Goal: Communication & Community: Answer question/provide support

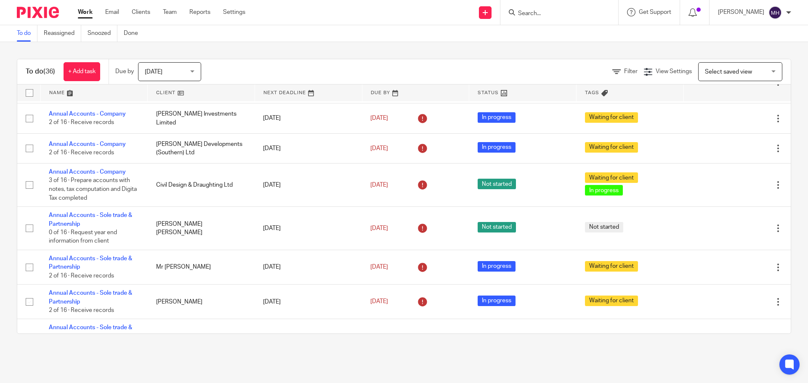
scroll to position [295, 0]
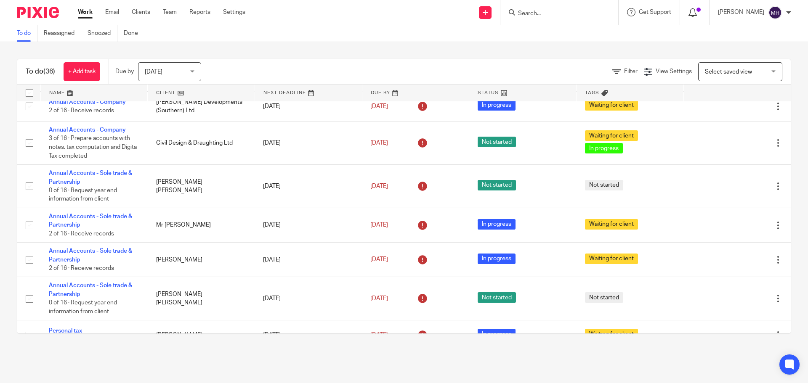
click at [689, 13] on icon at bounding box center [692, 12] width 8 height 8
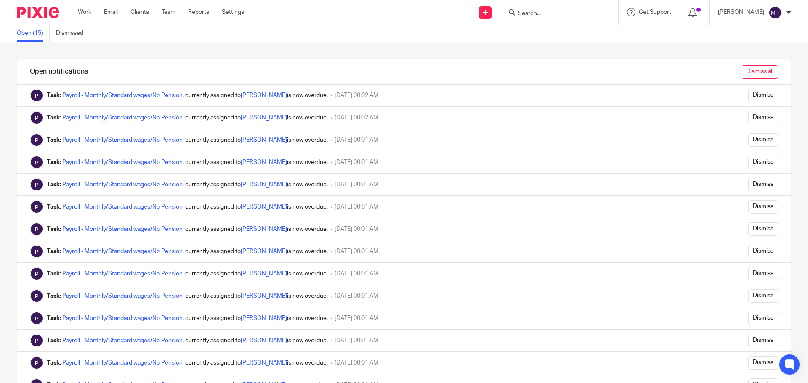
click at [752, 73] on input "Dismiss all" at bounding box center [760, 71] width 37 height 13
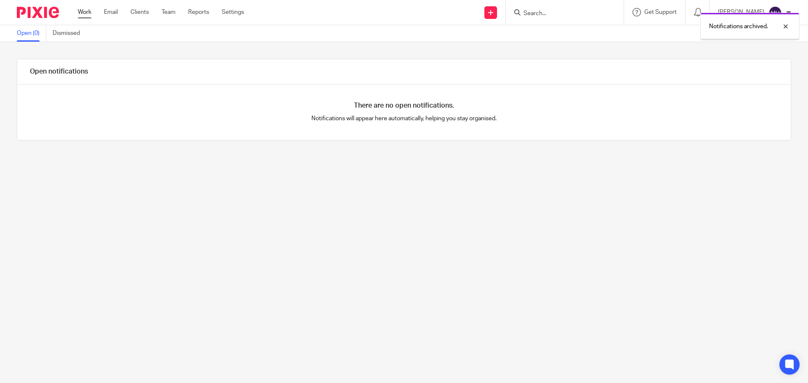
click at [86, 13] on link "Work" at bounding box center [84, 12] width 13 height 8
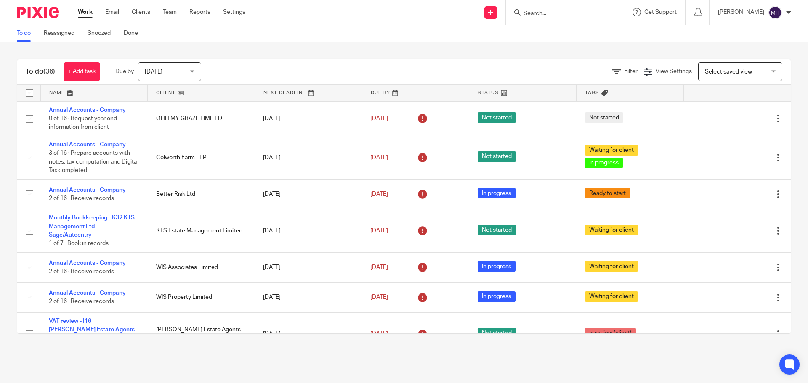
click at [527, 13] on input "Search" at bounding box center [561, 14] width 76 height 8
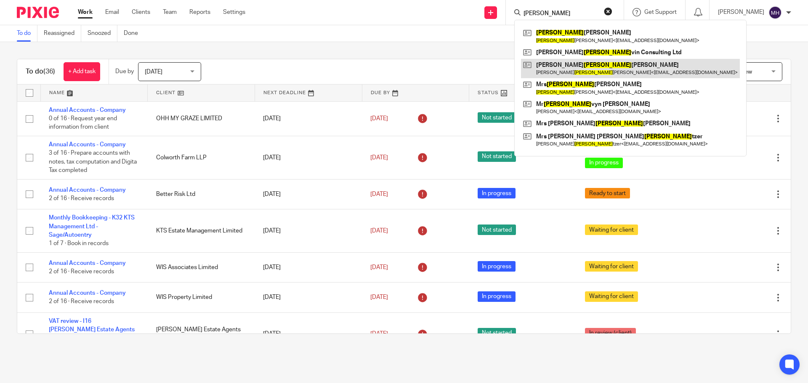
type input "mel"
click at [598, 65] on link at bounding box center [630, 68] width 219 height 19
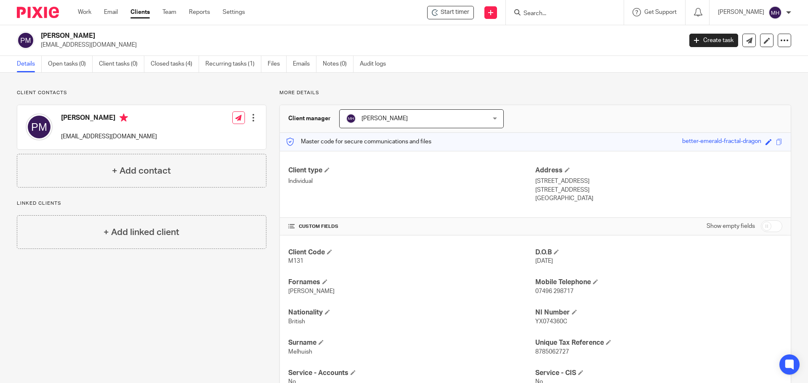
click at [477, 90] on p "More details" at bounding box center [535, 93] width 512 height 7
click at [90, 12] on link "Work" at bounding box center [84, 12] width 13 height 8
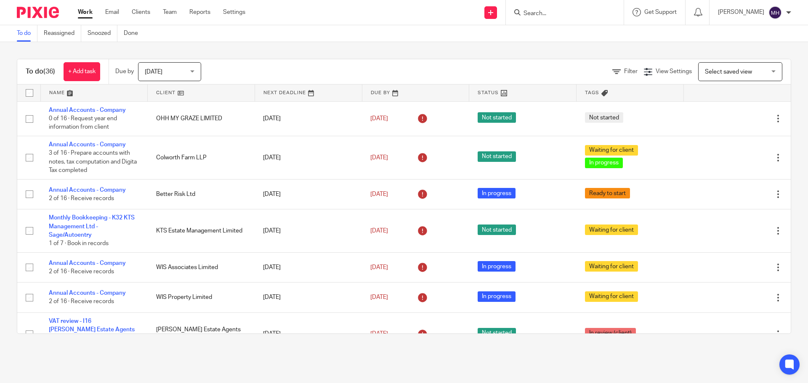
click at [547, 15] on input "Search" at bounding box center [561, 14] width 76 height 8
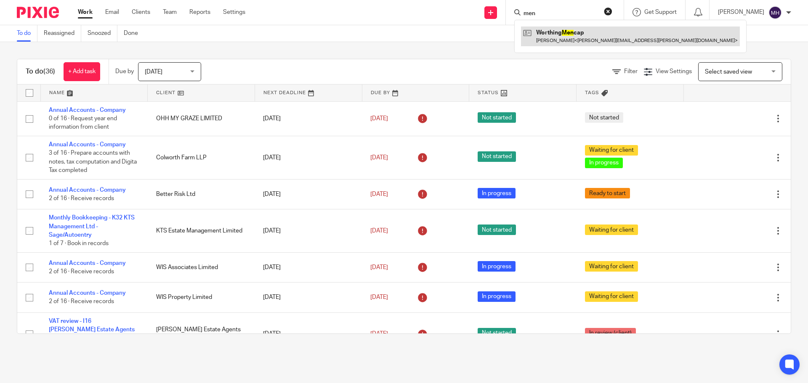
type input "men"
click at [551, 37] on link at bounding box center [630, 36] width 219 height 19
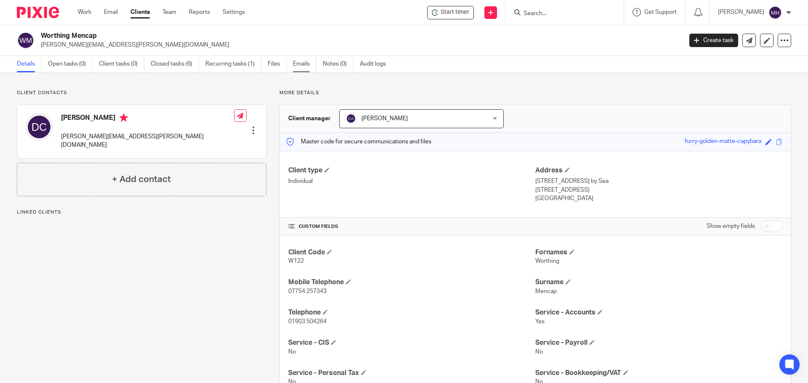
click at [302, 64] on link "Emails" at bounding box center [305, 64] width 24 height 16
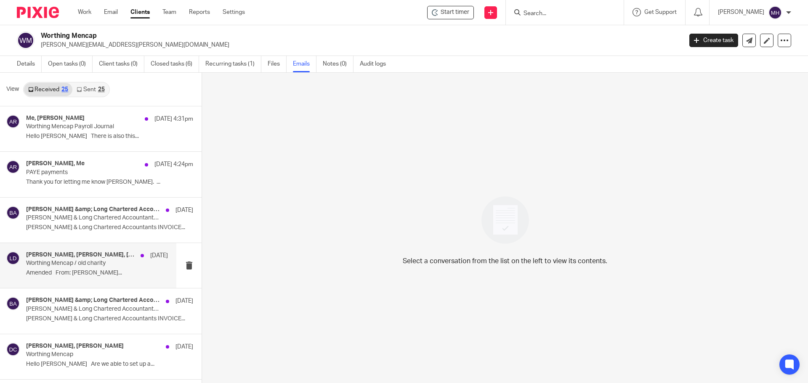
click at [110, 279] on div "[PERSON_NAME], [PERSON_NAME], [PERSON_NAME], [PERSON_NAME] [DATE] Worthing Menc…" at bounding box center [97, 266] width 142 height 28
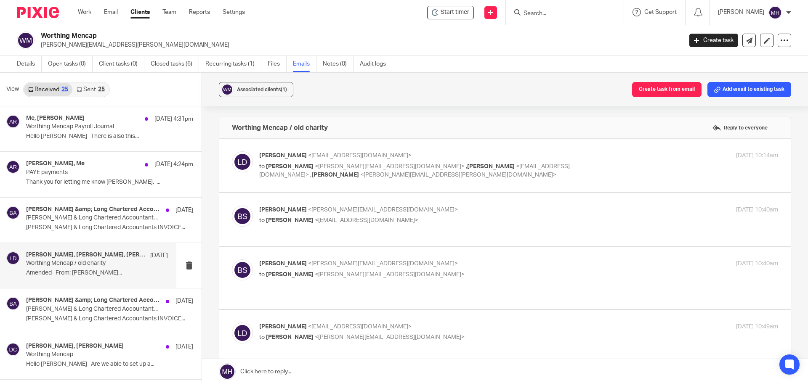
click at [623, 152] on div "[DATE] 10:14am" at bounding box center [691, 156] width 173 height 9
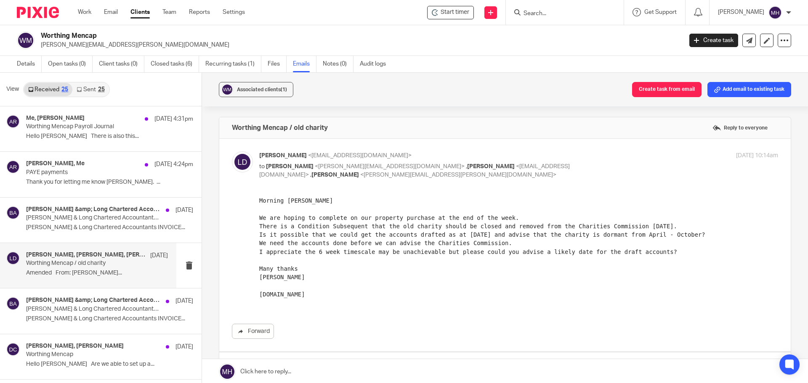
click at [604, 161] on div "[PERSON_NAME] <[EMAIL_ADDRESS][DOMAIN_NAME]> to [PERSON_NAME] <[PERSON_NAME][EM…" at bounding box center [518, 166] width 519 height 28
checkbox input "false"
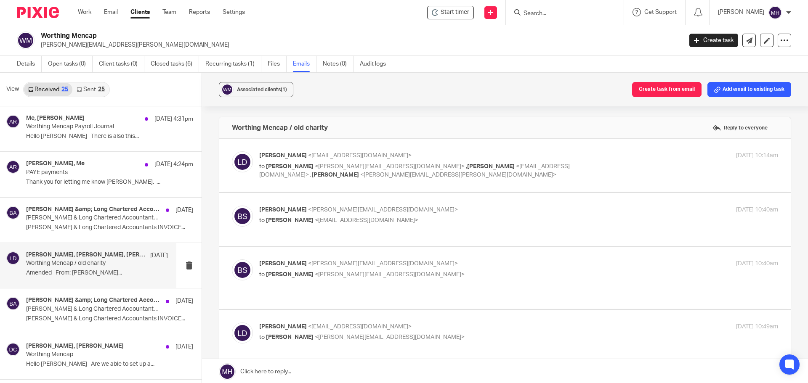
click at [607, 210] on div "[DATE] 10:40am" at bounding box center [691, 210] width 173 height 9
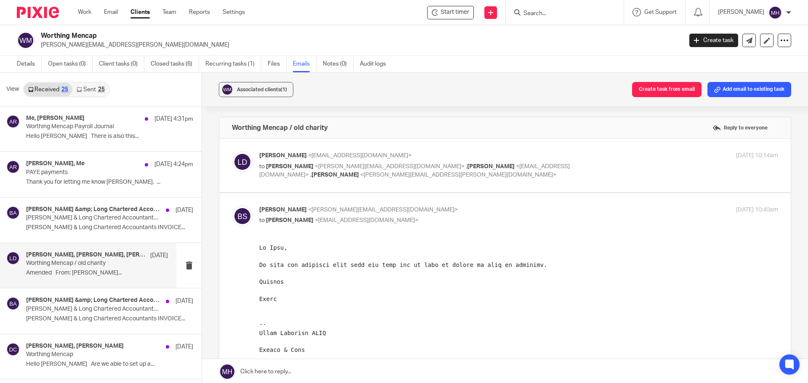
click at [541, 216] on div "Brian Surridge <brian@boldenandlong.co.uk> to Lisa Donlevy <levylady@msn.com>" at bounding box center [432, 215] width 346 height 19
checkbox input "false"
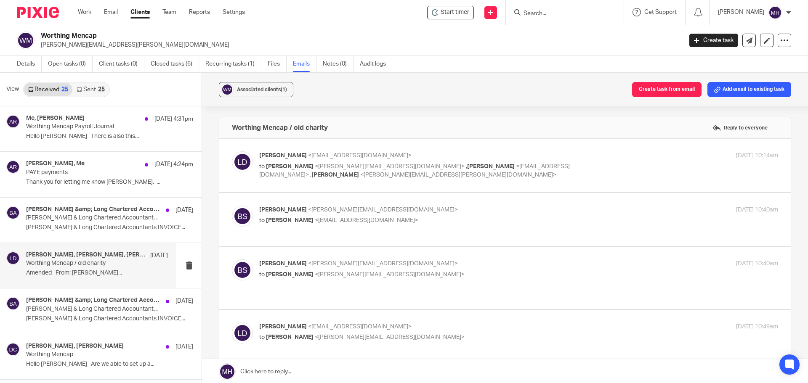
click at [540, 265] on p "Brian Surridge <brian@boldenandlong.co.uk>" at bounding box center [432, 264] width 346 height 9
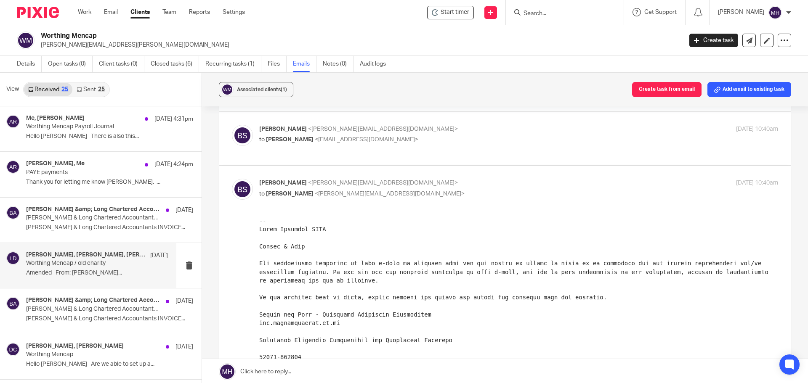
scroll to position [84, 0]
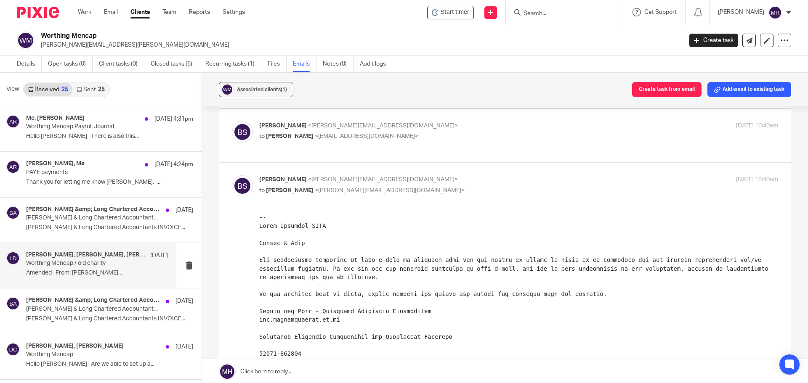
click at [499, 180] on p "Brian Surridge <brian@boldenandlong.co.uk>" at bounding box center [432, 179] width 346 height 9
checkbox input "false"
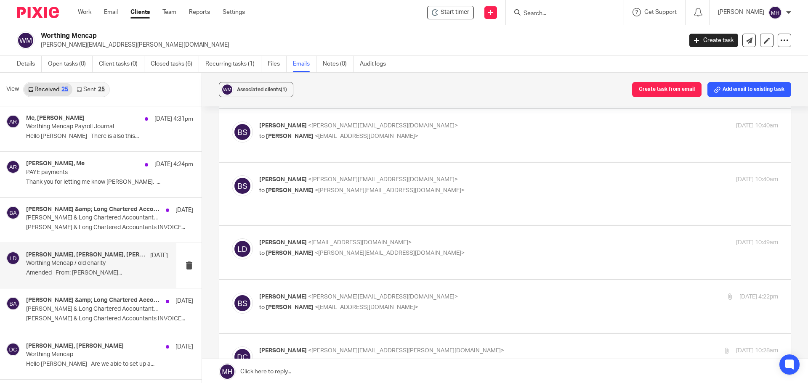
click at [502, 232] on label at bounding box center [504, 252] width 571 height 53
click at [232, 238] on input "checkbox" at bounding box center [231, 238] width 0 height 0
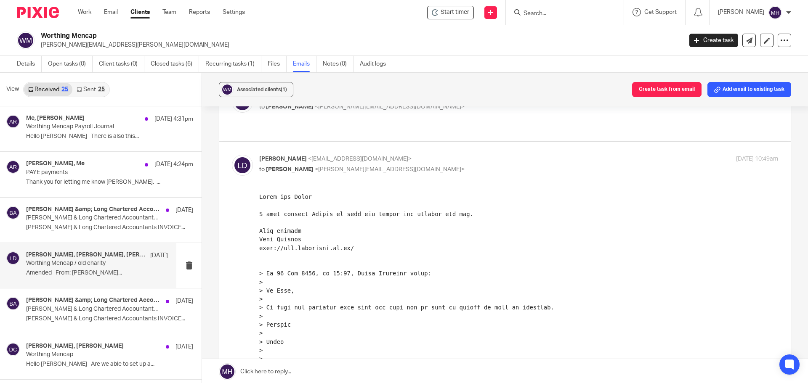
scroll to position [168, 0]
click at [469, 159] on p "Lisa Donlevy <levylady@msn.com>" at bounding box center [432, 158] width 346 height 9
checkbox input "false"
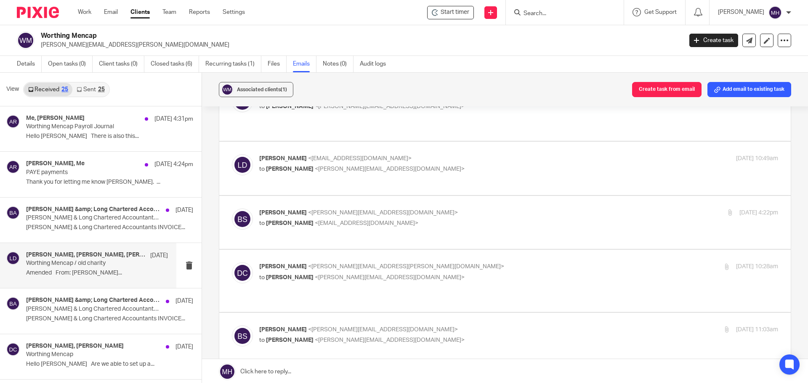
click at [478, 209] on p "Brian Surridge <brian@boldenandlong.co.uk>" at bounding box center [432, 213] width 346 height 9
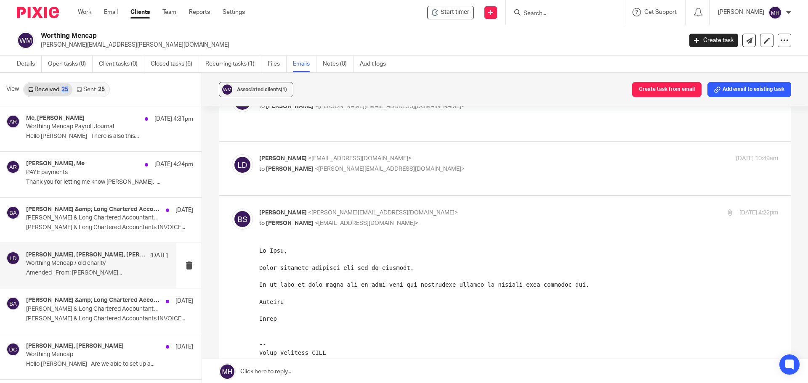
scroll to position [0, 0]
click at [232, 208] on input "checkbox" at bounding box center [231, 208] width 0 height 0
checkbox input "false"
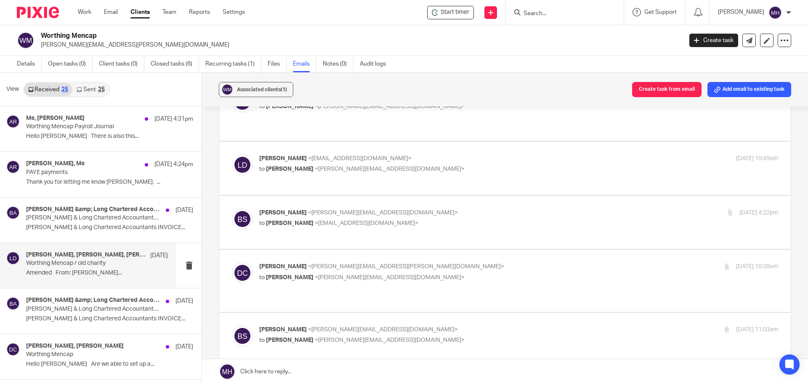
click at [488, 263] on p "Debra Cockrill <debra.cockrill@worthingmencap.org>" at bounding box center [432, 267] width 346 height 9
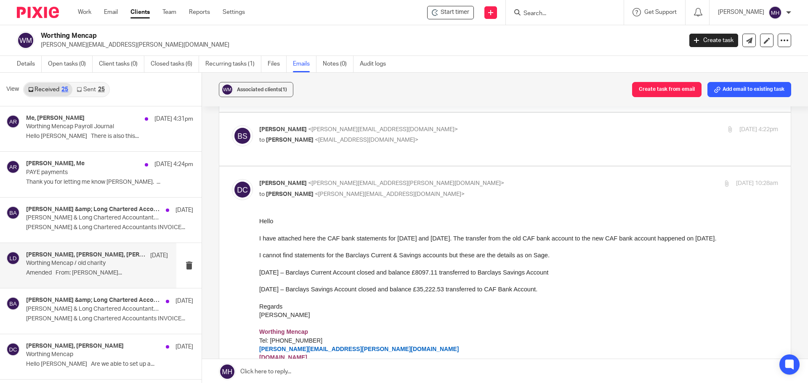
scroll to position [253, 0]
click at [478, 178] on p "Debra Cockrill <debra.cockrill@worthingmencap.org>" at bounding box center [432, 182] width 346 height 9
checkbox input "false"
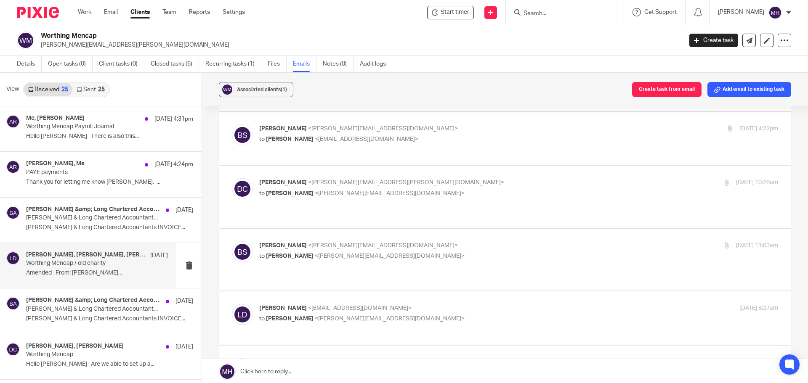
click at [482, 242] on p "Brian Surridge <brian@boldenandlong.co.uk>" at bounding box center [432, 246] width 346 height 9
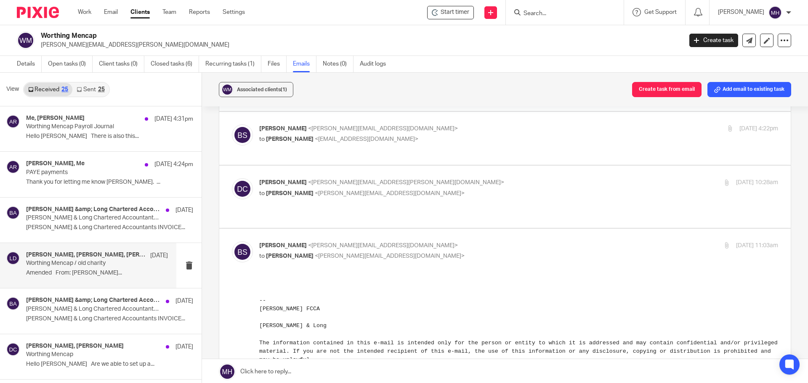
scroll to position [0, 0]
click at [482, 242] on p "Brian Surridge <brian@boldenandlong.co.uk>" at bounding box center [432, 246] width 346 height 9
checkbox input "false"
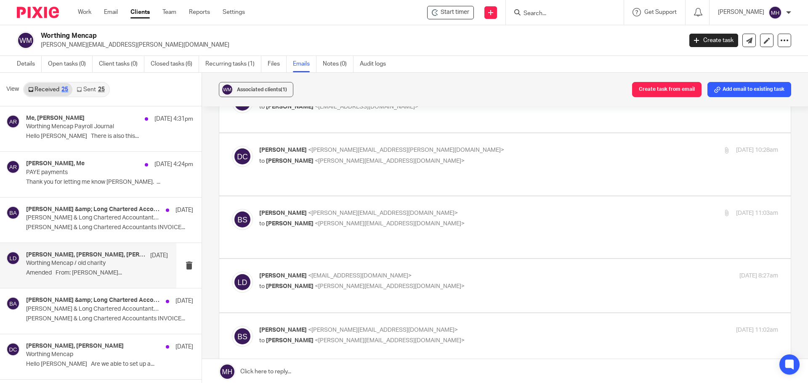
scroll to position [295, 0]
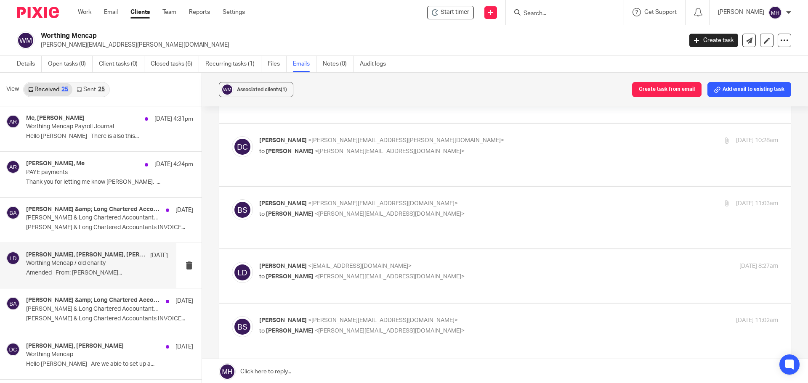
click at [482, 250] on label at bounding box center [504, 276] width 571 height 53
click at [232, 262] on input "checkbox" at bounding box center [231, 262] width 0 height 0
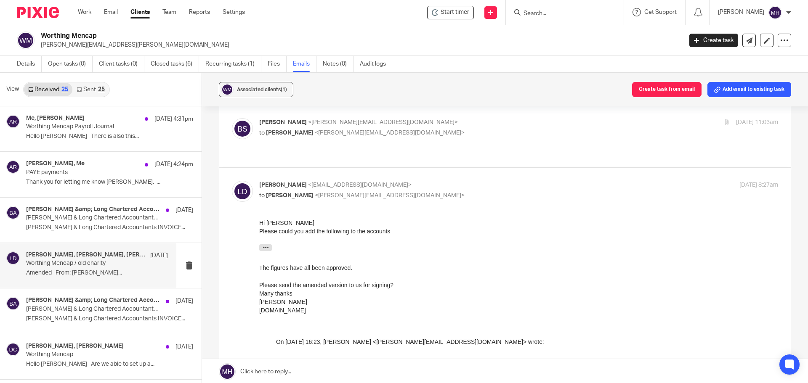
scroll to position [379, 0]
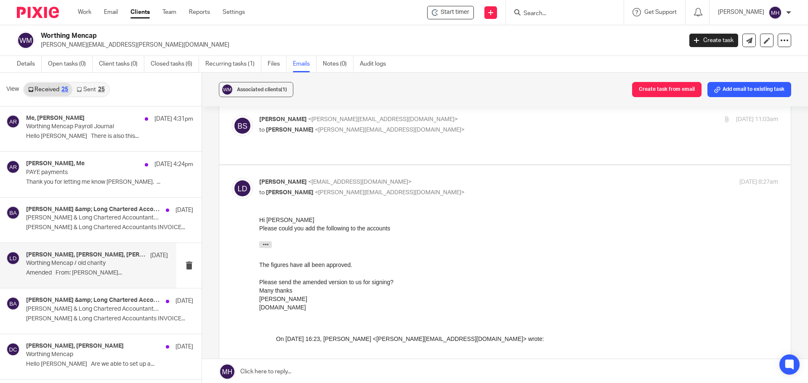
click at [232, 178] on input "checkbox" at bounding box center [231, 178] width 0 height 0
checkbox input "false"
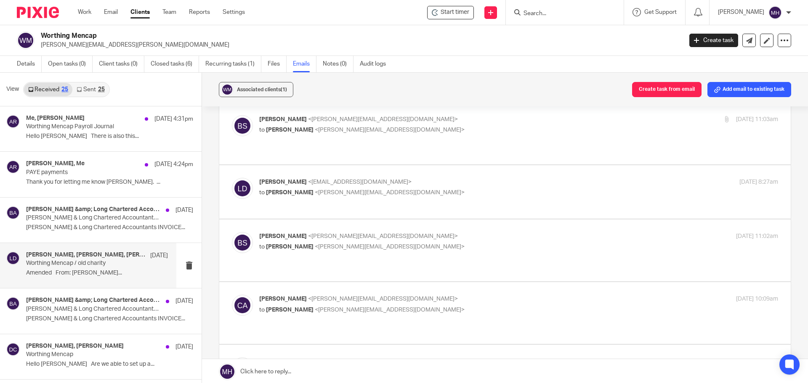
click at [507, 232] on p "Brian Surridge <brian@boldenandlong.co.uk>" at bounding box center [432, 236] width 346 height 9
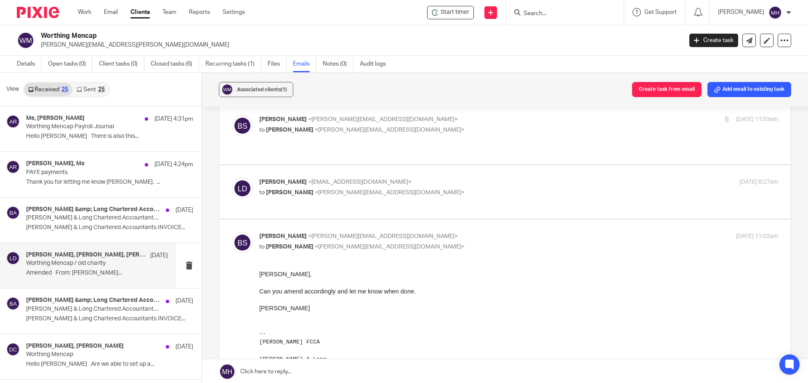
scroll to position [0, 0]
click at [498, 232] on p "Brian Surridge <brian@boldenandlong.co.uk>" at bounding box center [432, 236] width 346 height 9
checkbox input "false"
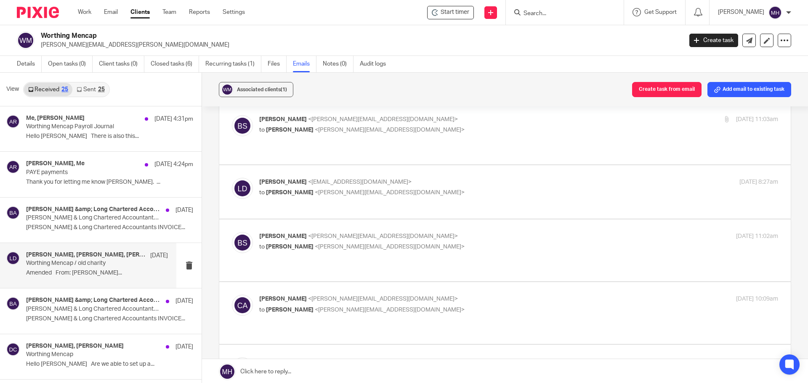
click at [493, 282] on label at bounding box center [504, 313] width 571 height 62
click at [232, 295] on input "checkbox" at bounding box center [231, 295] width 0 height 0
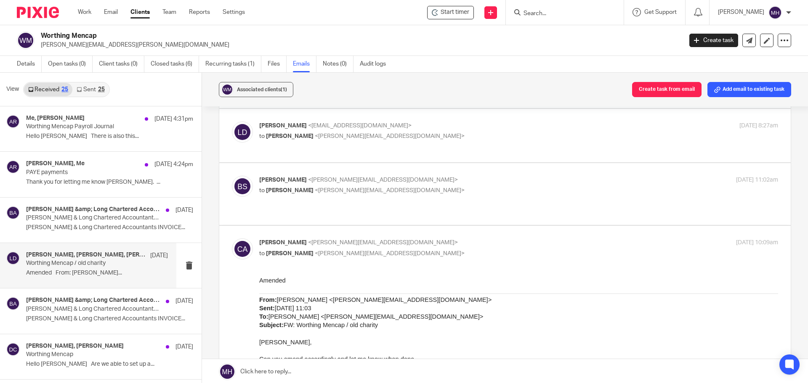
scroll to position [463, 0]
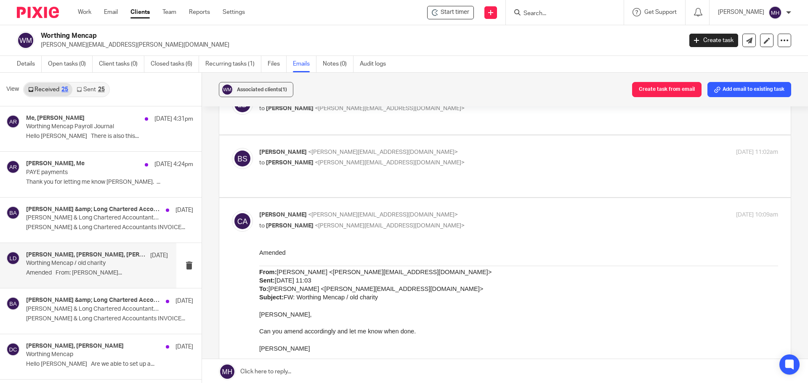
click at [232, 210] on input "checkbox" at bounding box center [231, 210] width 0 height 0
checkbox input "false"
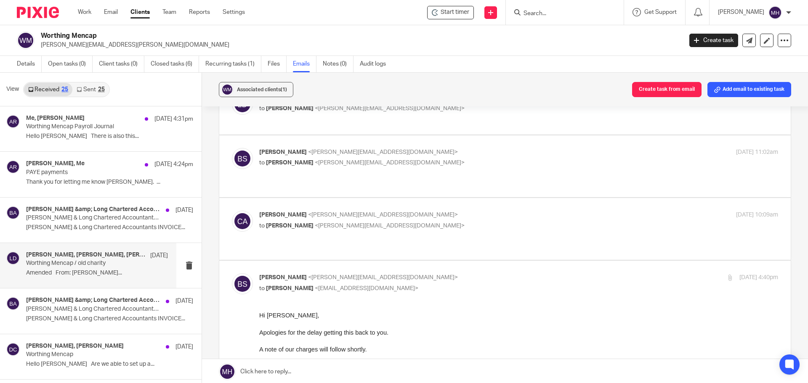
click at [486, 274] on p "Brian Surridge <brian@boldenandlong.co.uk>" at bounding box center [432, 278] width 346 height 9
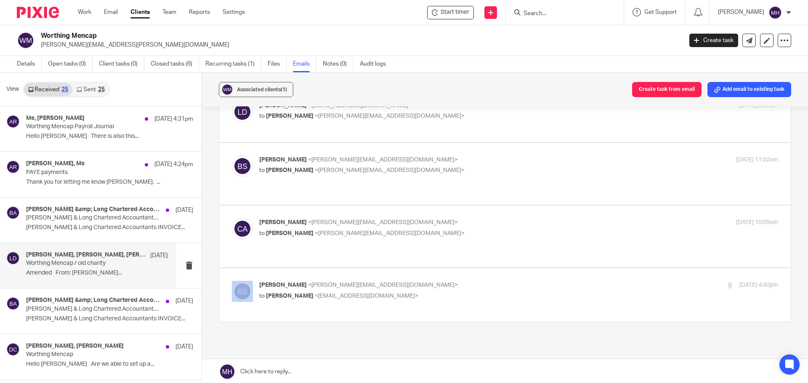
click at [486, 268] on label at bounding box center [504, 294] width 571 height 53
click at [232, 281] on input "checkbox" at bounding box center [231, 281] width 0 height 0
checkbox input "true"
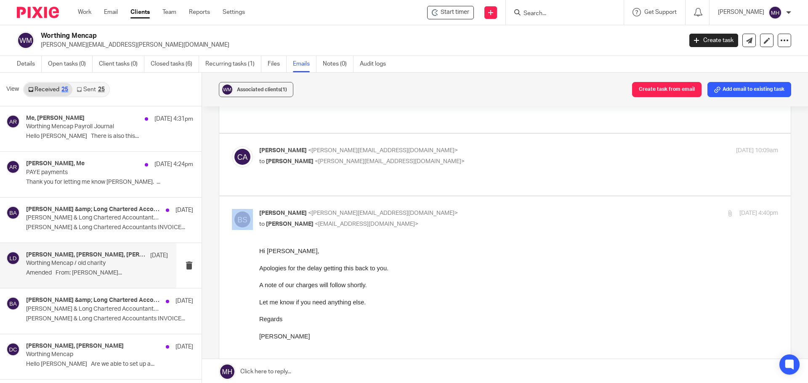
scroll to position [547, 0]
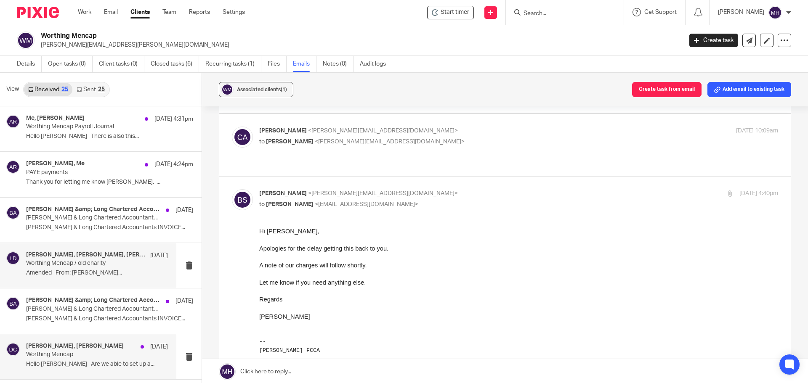
click at [84, 370] on div "Brian Surridge, Debra Cockrill 15 May Worthing Mencap Hello Brian Are we able t…" at bounding box center [97, 357] width 142 height 28
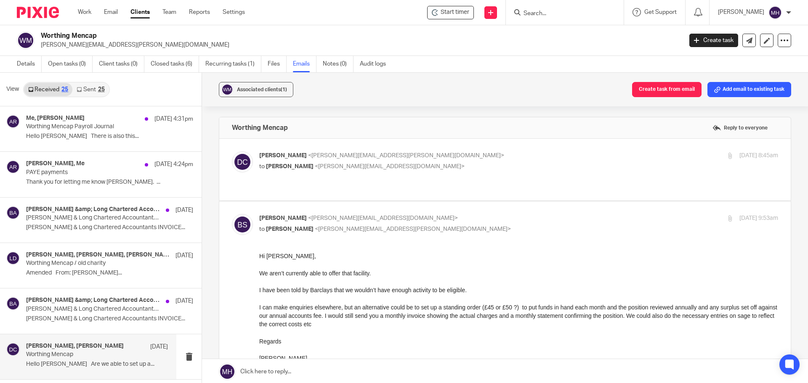
scroll to position [0, 0]
click at [498, 147] on label at bounding box center [504, 170] width 571 height 62
click at [232, 151] on input "checkbox" at bounding box center [231, 151] width 0 height 0
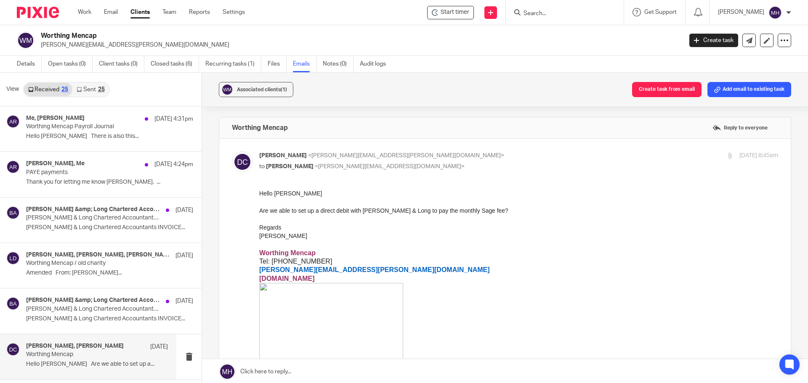
click at [497, 152] on p "Debra Cockrill <debra.cockrill@worthingmencap.org>" at bounding box center [432, 156] width 346 height 9
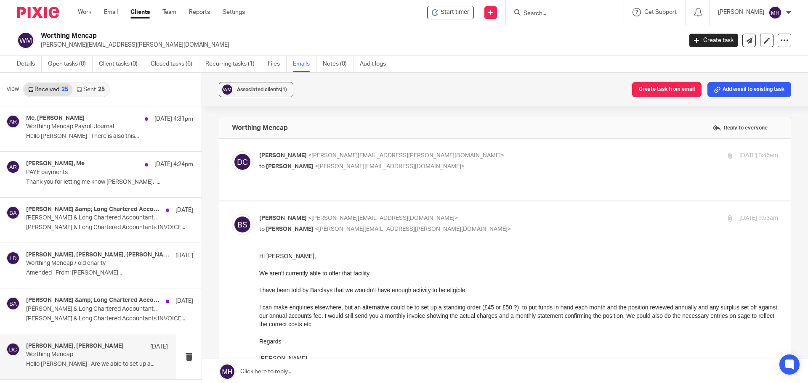
click at [483, 146] on label at bounding box center [504, 170] width 571 height 62
click at [232, 151] on input "checkbox" at bounding box center [231, 151] width 0 height 0
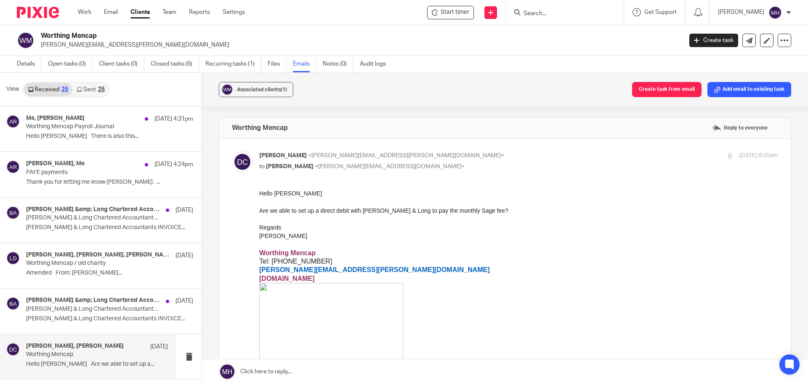
click at [484, 154] on p "Debra Cockrill <debra.cockrill@worthingmencap.org>" at bounding box center [432, 156] width 346 height 9
checkbox input "false"
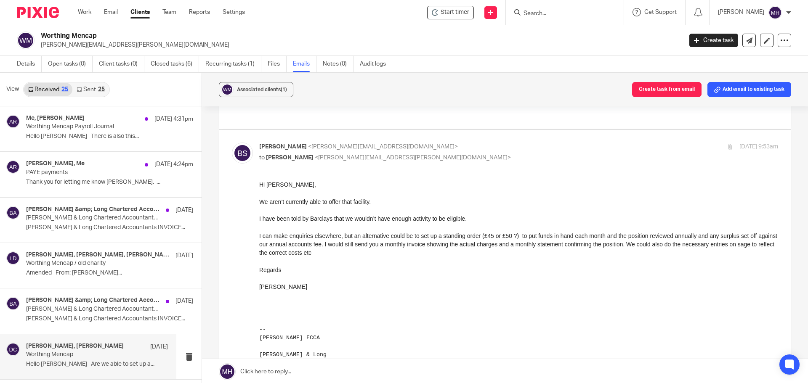
scroll to position [84, 0]
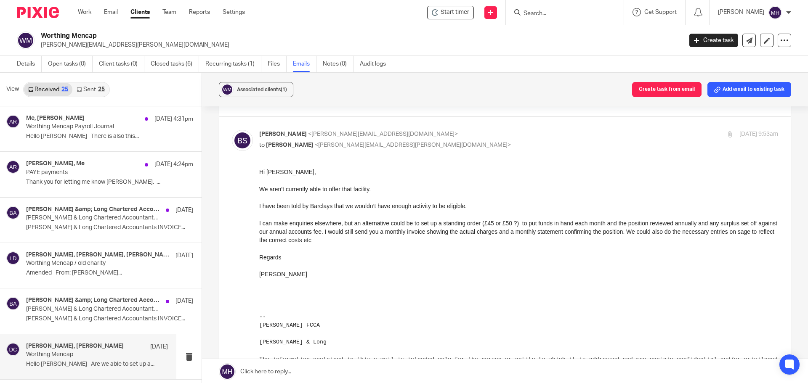
click at [480, 130] on p "Brian Surridge <brian@boldenandlong.co.uk>" at bounding box center [432, 134] width 346 height 9
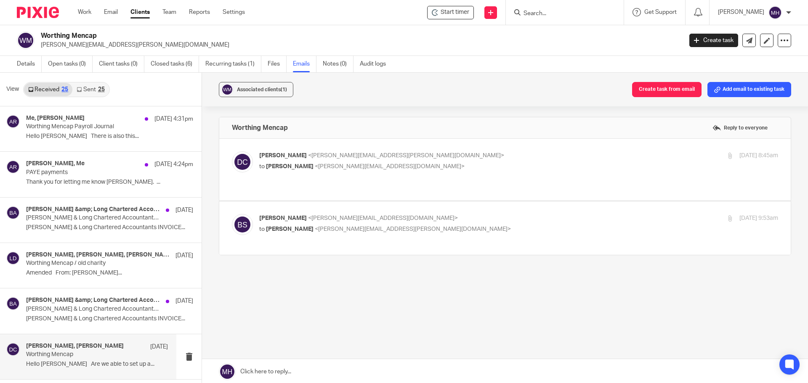
scroll to position [0, 0]
click at [492, 214] on p "Brian Surridge <brian@boldenandlong.co.uk>" at bounding box center [432, 218] width 346 height 9
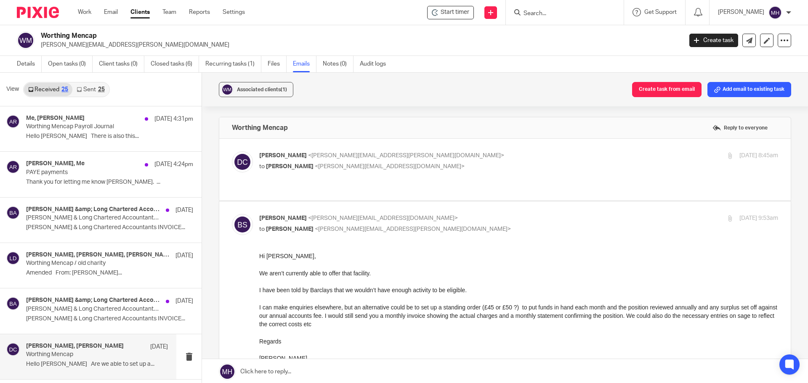
click at [492, 214] on p "Brian Surridge <brian@boldenandlong.co.uk>" at bounding box center [432, 218] width 346 height 9
checkbox input "false"
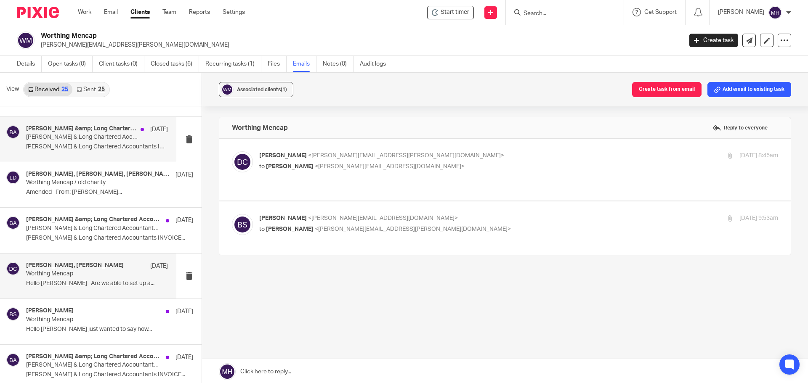
scroll to position [84, 0]
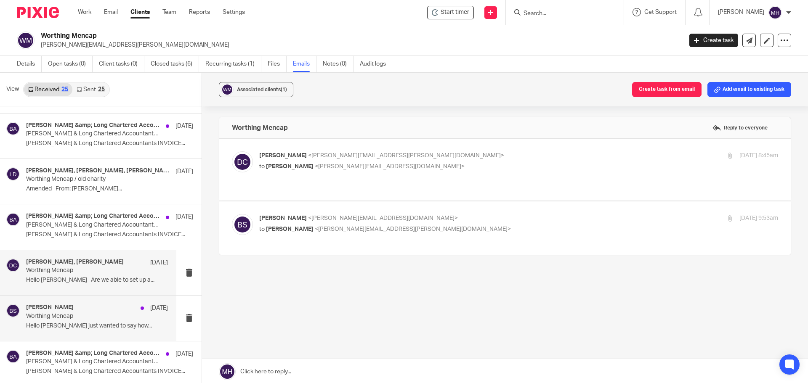
click at [93, 305] on div "Brian Surridge 8 May" at bounding box center [97, 308] width 142 height 8
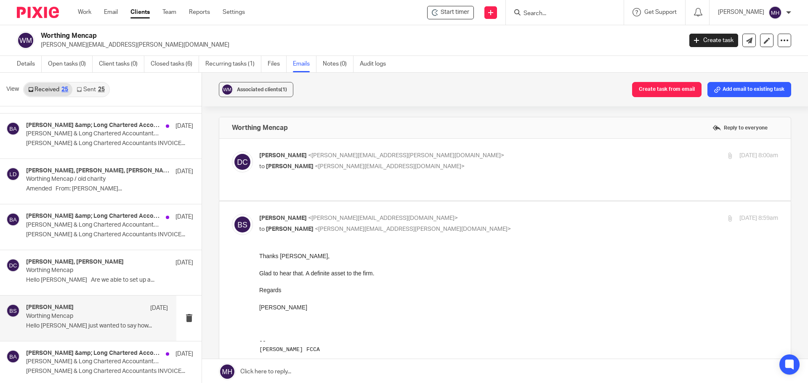
scroll to position [0, 0]
click at [428, 155] on p "Debra Cockrill <debra.cockrill@worthingmencap.org>" at bounding box center [432, 156] width 346 height 9
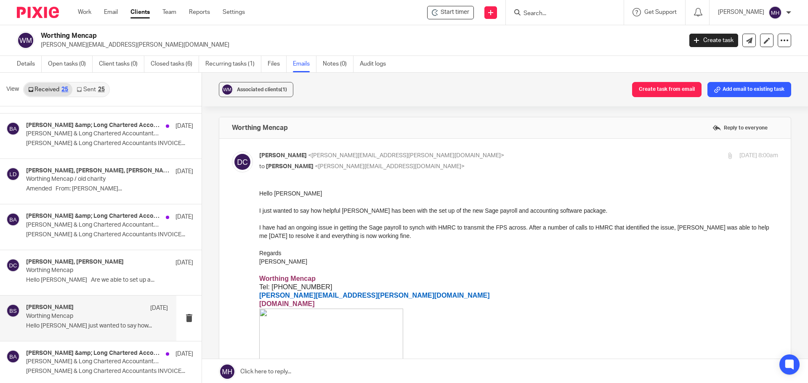
click at [462, 159] on p "Debra Cockrill <debra.cockrill@worthingmencap.org>" at bounding box center [432, 156] width 346 height 9
checkbox input "false"
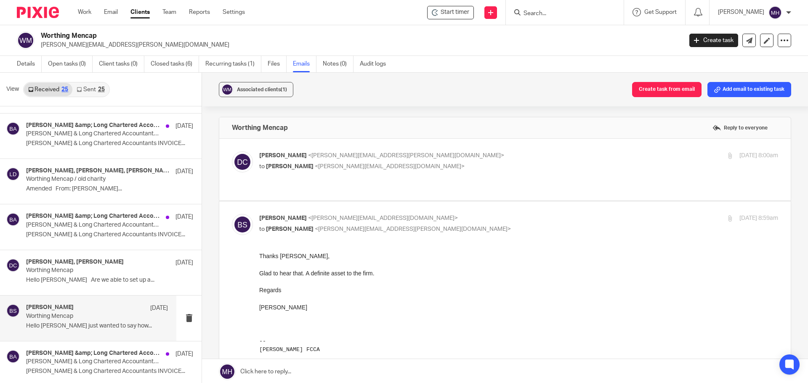
click at [468, 214] on p "Brian Surridge <brian@boldenandlong.co.uk>" at bounding box center [432, 218] width 346 height 9
checkbox input "false"
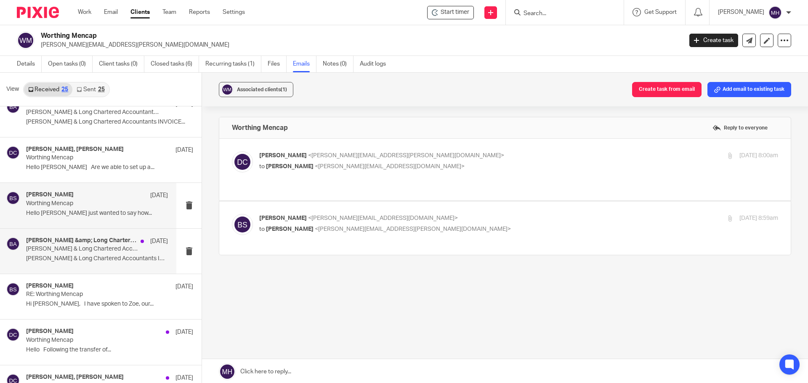
scroll to position [210, 0]
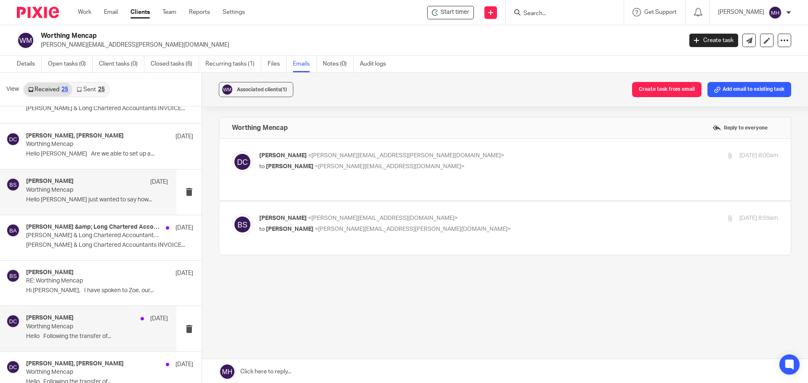
click at [89, 320] on div "Debra Cockrill 16 Apr" at bounding box center [97, 319] width 142 height 8
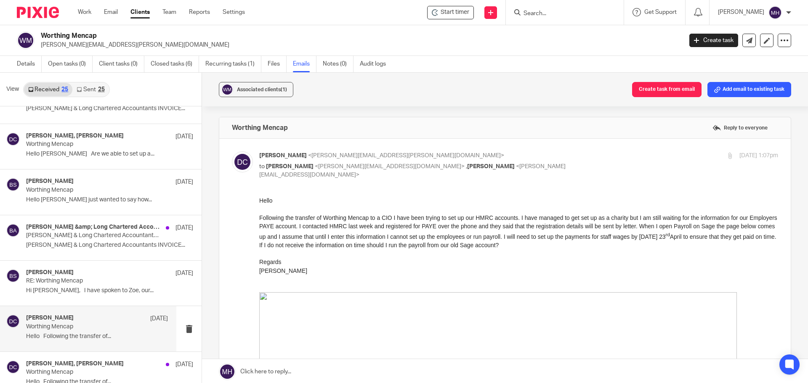
scroll to position [0, 0]
click at [545, 153] on p "Debra Cockrill <debra.cockrill@worthingmencap.org>" at bounding box center [432, 156] width 346 height 9
checkbox input "false"
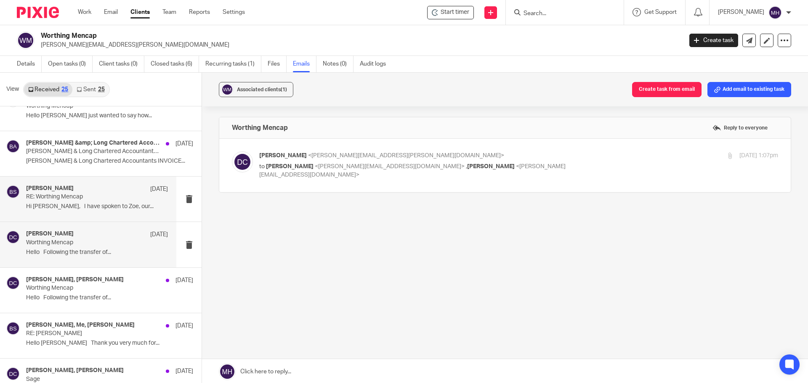
scroll to position [337, 0]
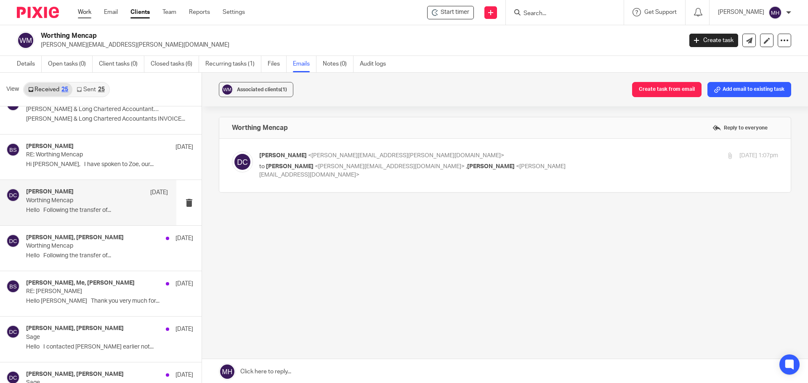
click at [89, 9] on link "Work" at bounding box center [84, 12] width 13 height 8
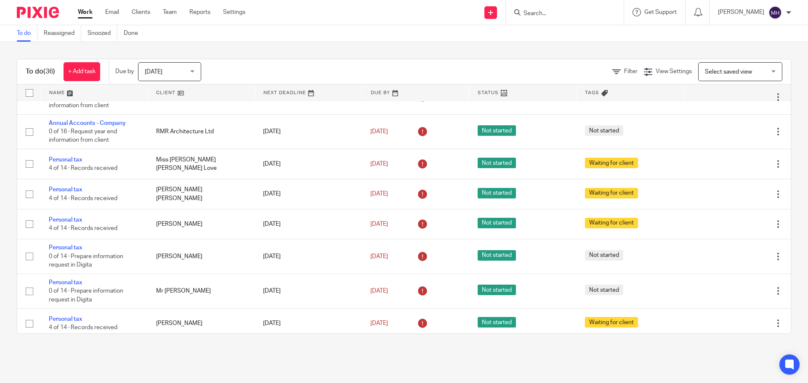
scroll to position [999, 0]
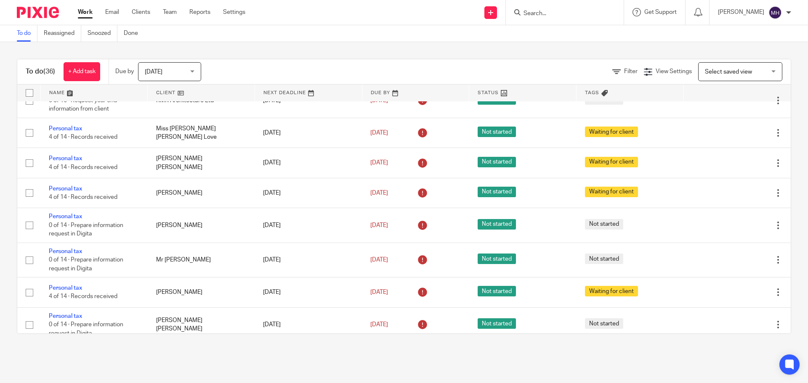
click at [87, 11] on link "Work" at bounding box center [85, 12] width 15 height 8
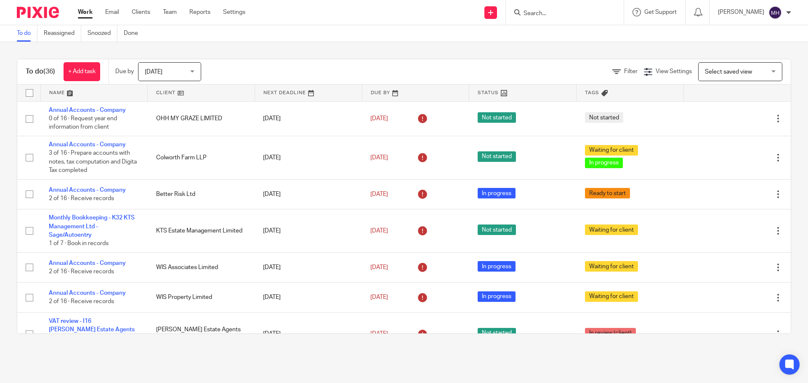
click at [85, 12] on link "Work" at bounding box center [85, 12] width 15 height 8
click at [545, 12] on input "Search" at bounding box center [561, 14] width 76 height 8
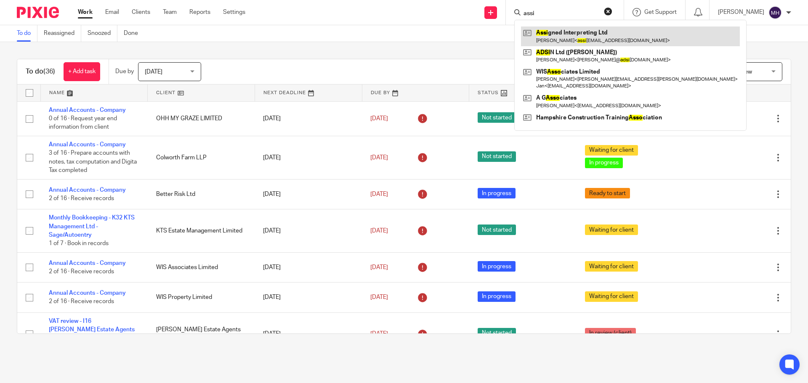
type input "assi"
click at [568, 35] on link at bounding box center [630, 36] width 219 height 19
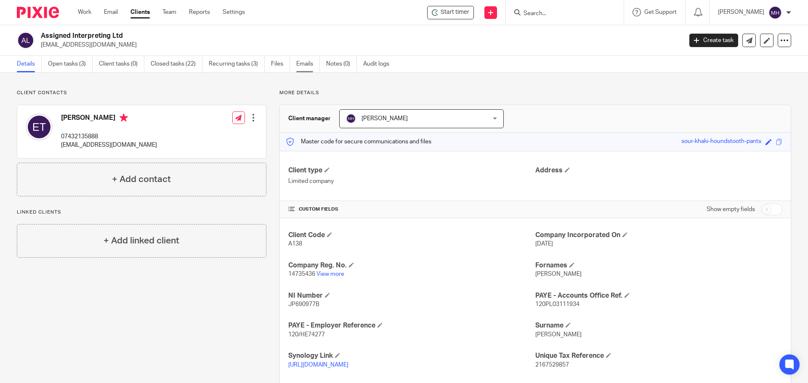
click at [304, 61] on link "Emails" at bounding box center [308, 64] width 24 height 16
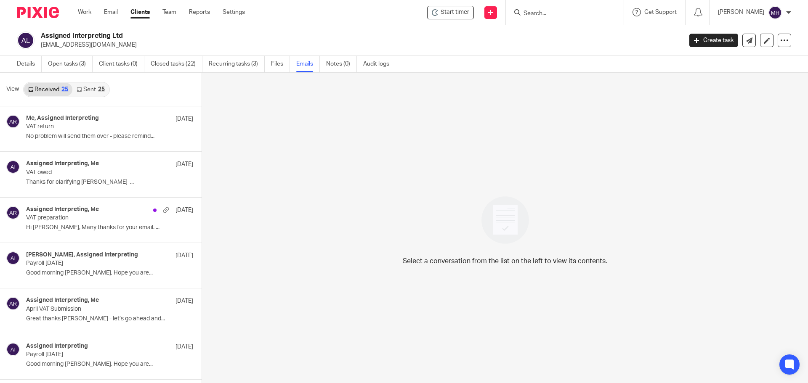
click at [102, 90] on div "25" at bounding box center [101, 90] width 7 height 6
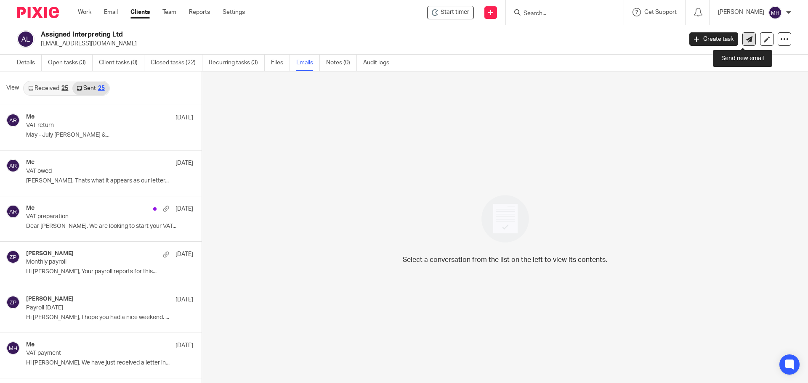
click at [746, 40] on icon at bounding box center [749, 39] width 6 height 6
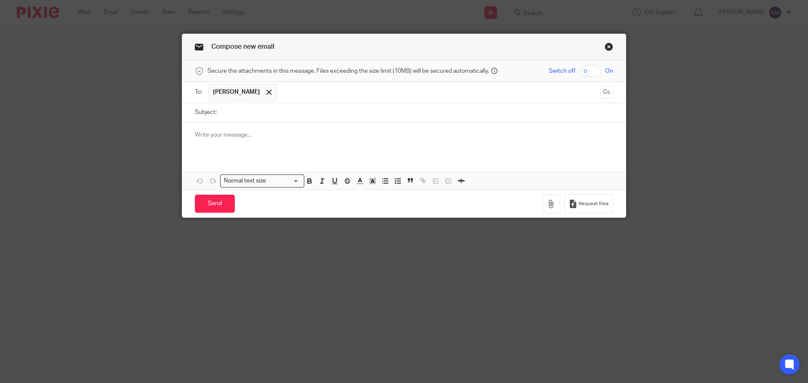
click at [242, 112] on input "Subject:" at bounding box center [417, 112] width 392 height 19
type input "VAT Return"
click at [235, 136] on p at bounding box center [404, 135] width 418 height 8
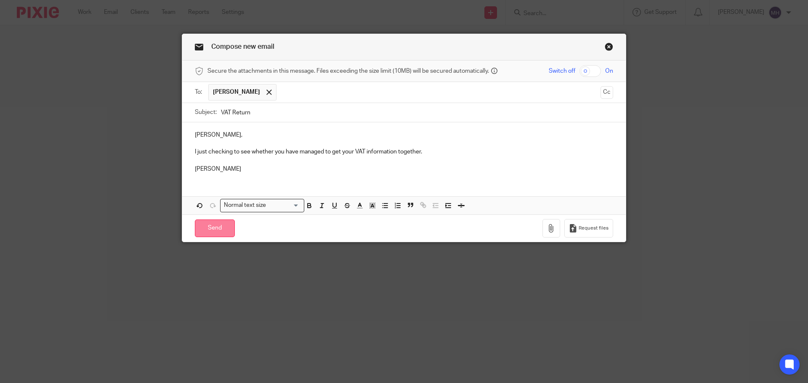
click at [202, 231] on input "Send" at bounding box center [215, 229] width 40 height 18
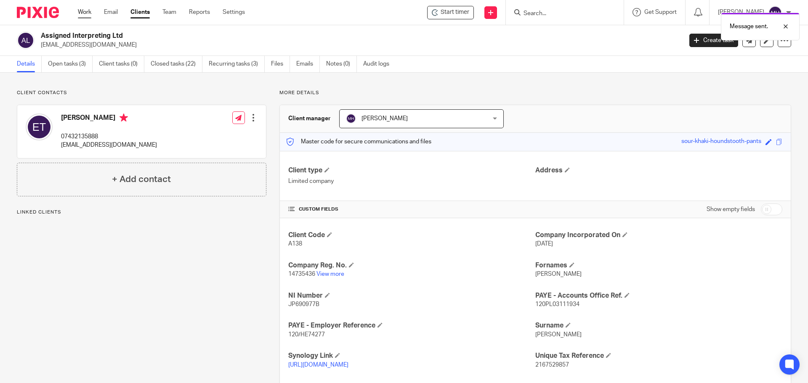
click at [85, 12] on link "Work" at bounding box center [84, 12] width 13 height 8
